Goal: Information Seeking & Learning: Check status

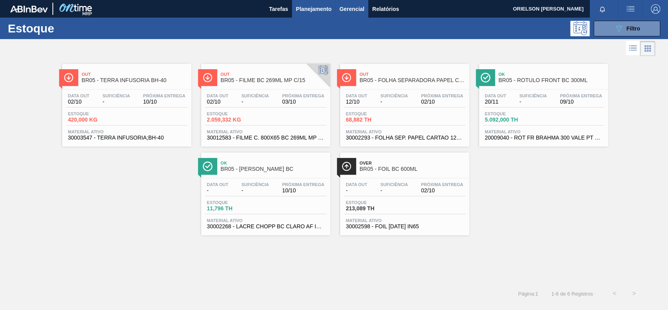
click at [338, 9] on button "Gerencial" at bounding box center [352, 9] width 33 height 18
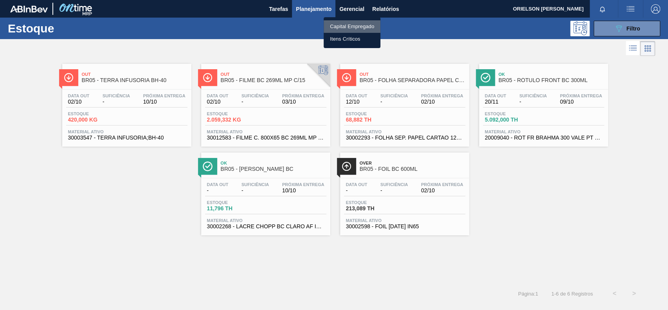
click at [348, 22] on li "Capital Empregado" at bounding box center [352, 26] width 57 height 13
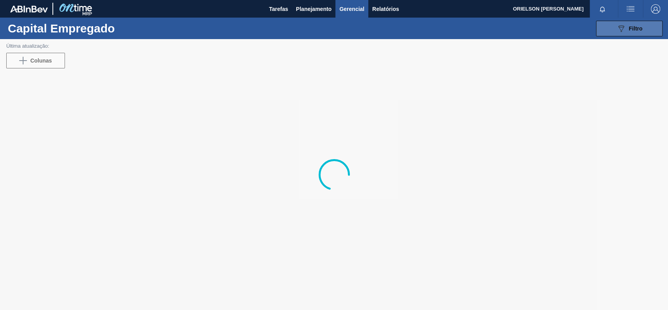
click at [628, 34] on button "089F7B8B-B2A5-4AFE-B5C0-19BA573D28AC Filtro" at bounding box center [629, 29] width 67 height 16
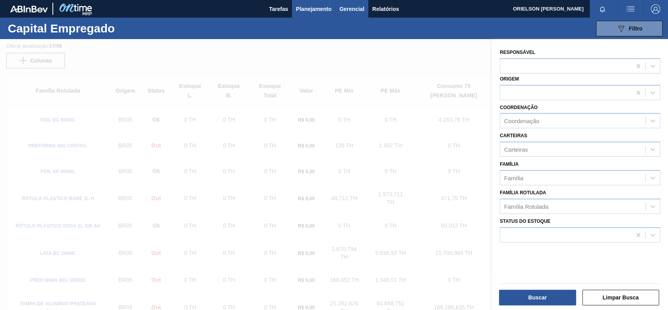
click at [319, 14] on button "Planejamento" at bounding box center [313, 9] width 43 height 18
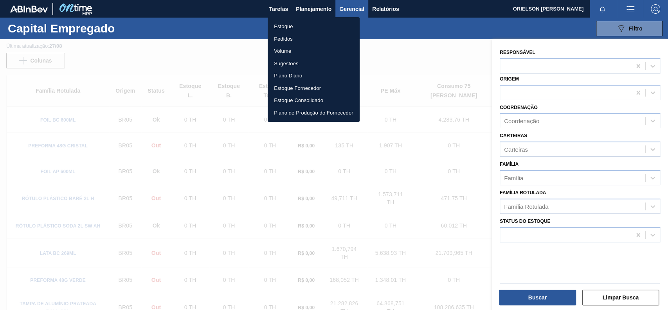
click at [315, 23] on li "Estoque" at bounding box center [314, 26] width 92 height 13
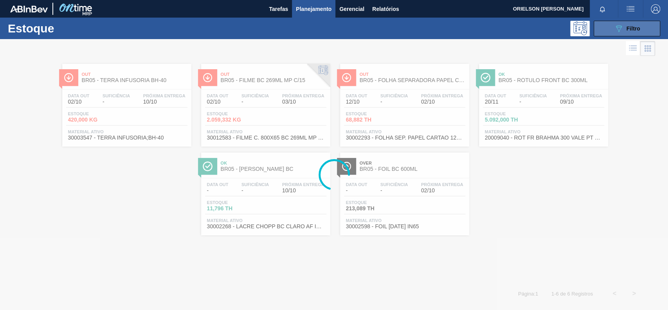
click at [615, 32] on icon "089F7B8B-B2A5-4AFE-B5C0-19BA573D28AC" at bounding box center [618, 28] width 9 height 9
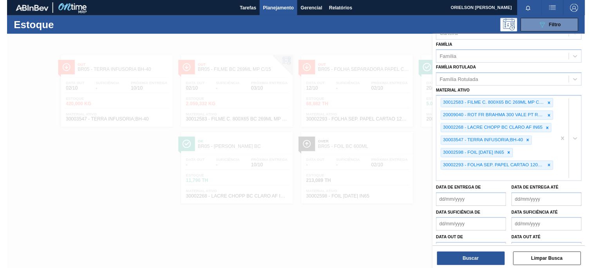
scroll to position [130, 0]
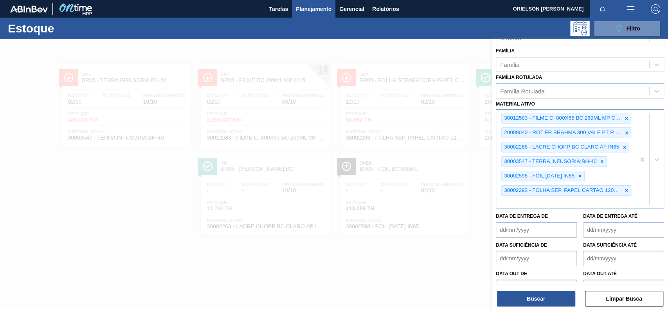
click at [569, 203] on div "30012583 - FILME C. 800X65 BC 269ML MP C15 429 20009040 - ROT FR BRAHMA 300 VAL…" at bounding box center [565, 159] width 139 height 98
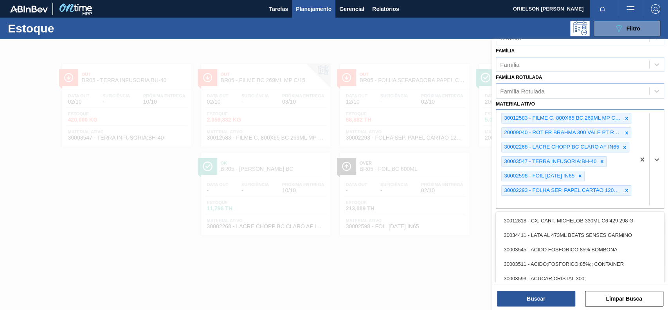
paste ativo "30002293"
type ativo "30002293"
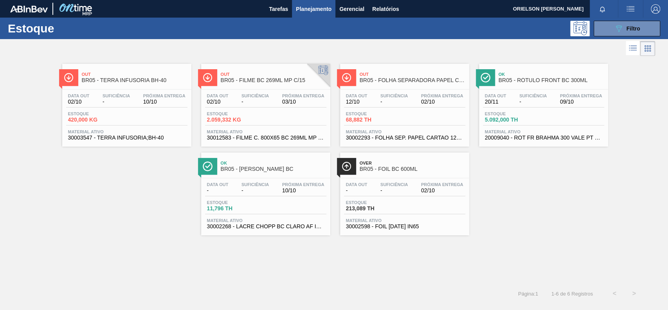
click at [533, 299] on div at bounding box center [334, 194] width 668 height 310
click at [431, 121] on div "Estoque 68,882 TH" at bounding box center [404, 119] width 121 height 14
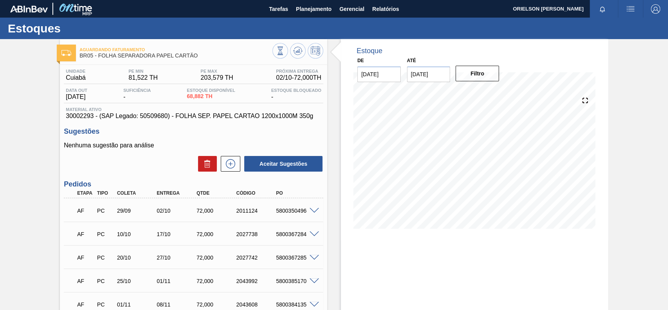
click at [268, 80] on div "Unidade Cuiabá PE MIN 81,522 TH PE MAX 203,579 TH Próxima Entrega 02/10 - 72,00…" at bounding box center [194, 76] width 260 height 15
click at [277, 77] on span "02/10 - 72,000 TH" at bounding box center [298, 77] width 45 height 7
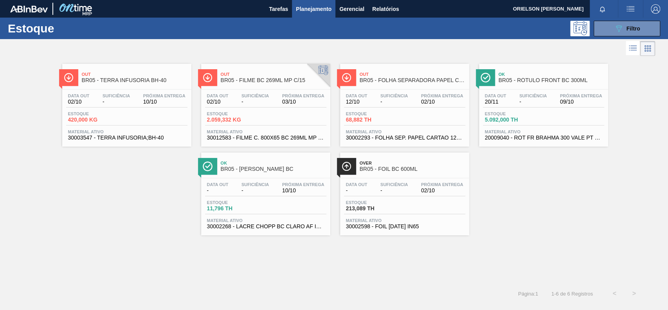
click at [404, 227] on span "30002598 - FOIL [DATE] IN65" at bounding box center [404, 227] width 117 height 6
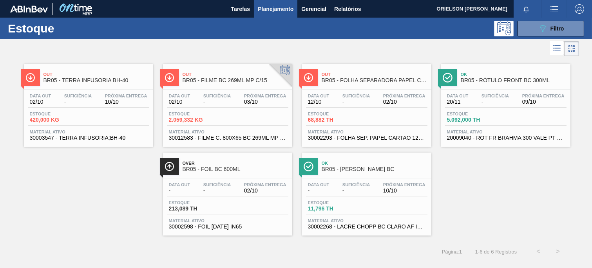
click at [377, 118] on div "Estoque 68,882 TH" at bounding box center [366, 119] width 121 height 14
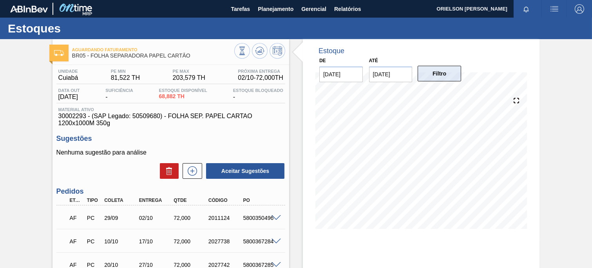
click at [432, 79] on button "Filtro" at bounding box center [438, 74] width 43 height 16
click at [432, 80] on button "Filtro" at bounding box center [438, 74] width 43 height 16
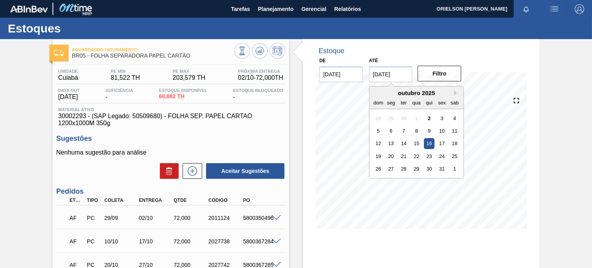
click at [409, 73] on input "[DATE]" at bounding box center [390, 75] width 43 height 16
click at [441, 170] on div "31" at bounding box center [441, 169] width 11 height 11
type input "[DATE]"
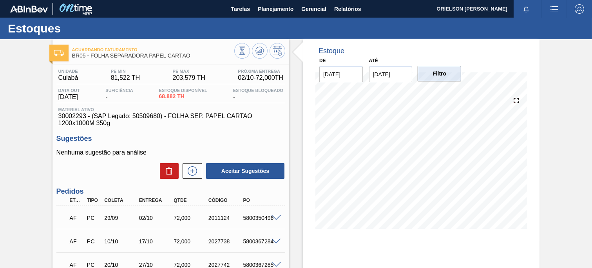
click at [441, 78] on button "Filtro" at bounding box center [438, 74] width 43 height 16
